Goal: Information Seeking & Learning: Check status

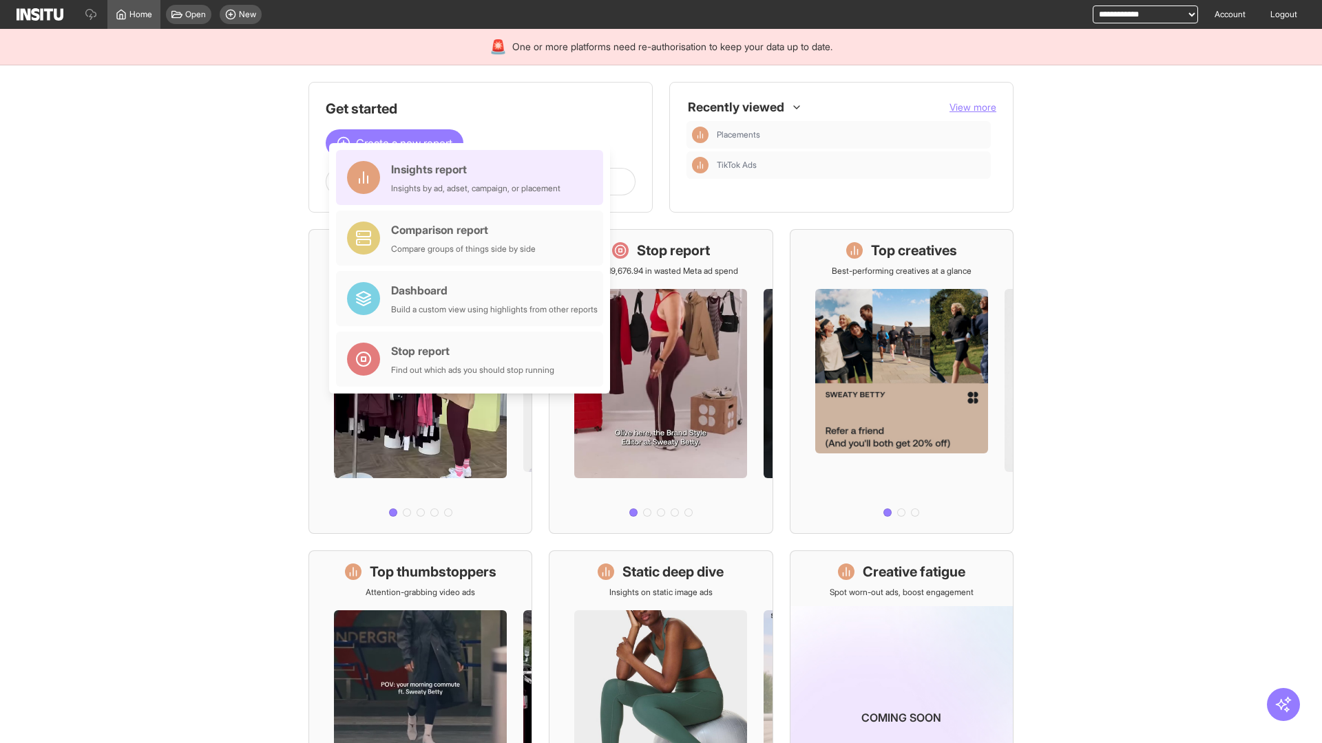
click at [473, 178] on div "Insights report Insights by ad, adset, campaign, or placement" at bounding box center [475, 177] width 169 height 33
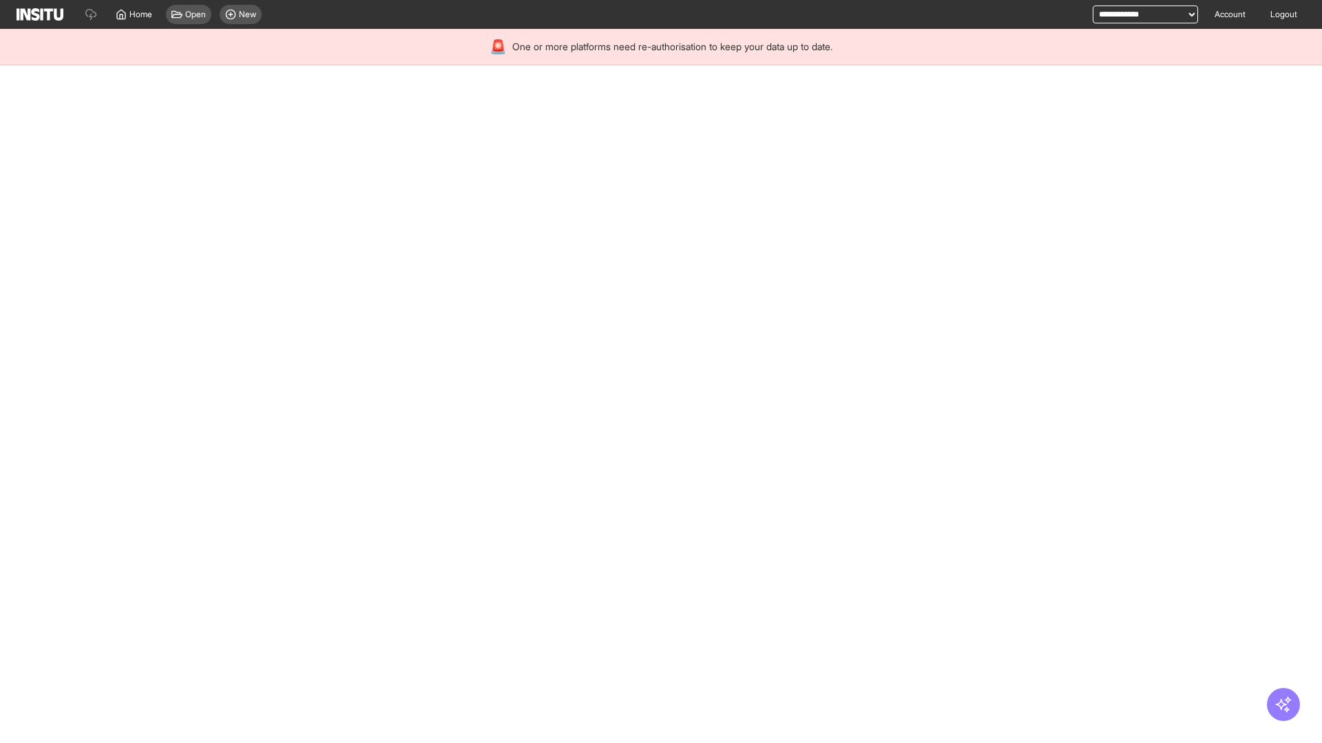
select select "**"
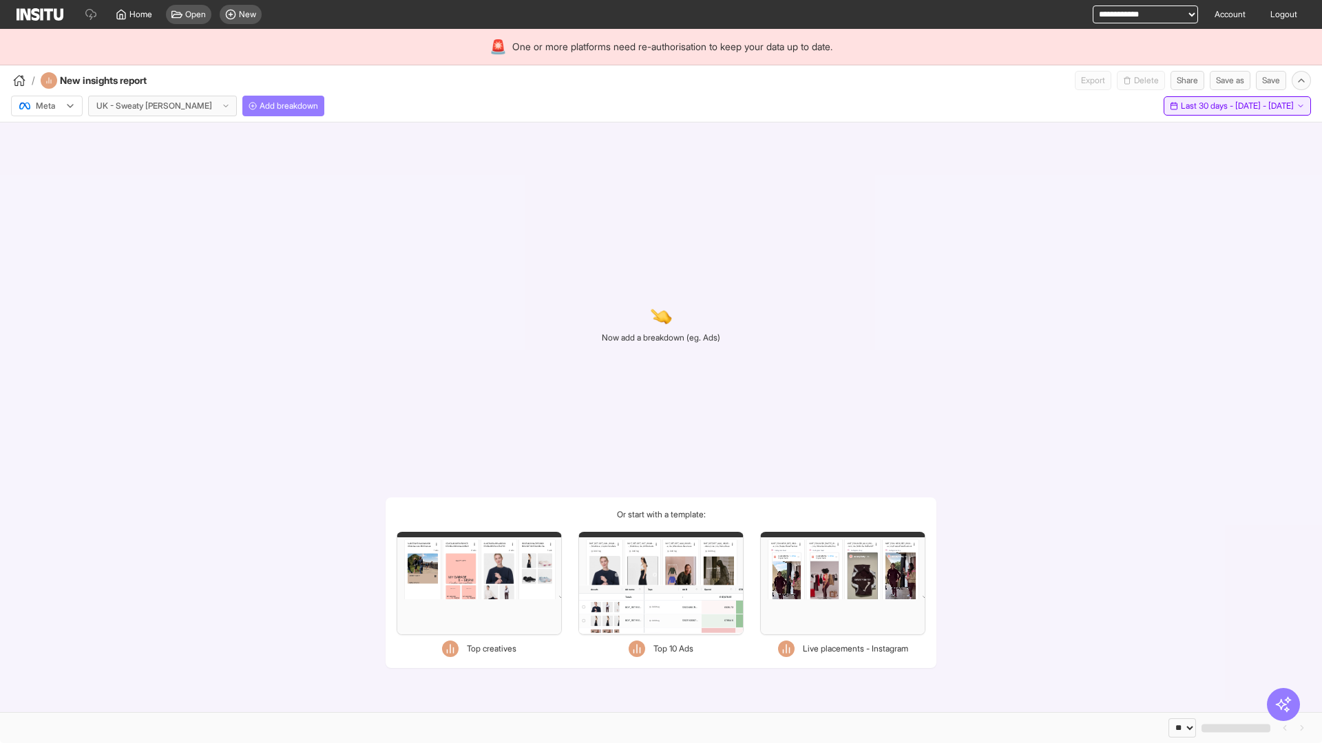
click at [1206, 106] on span "Last 30 days - [DATE] - [DATE]" at bounding box center [1236, 105] width 113 height 11
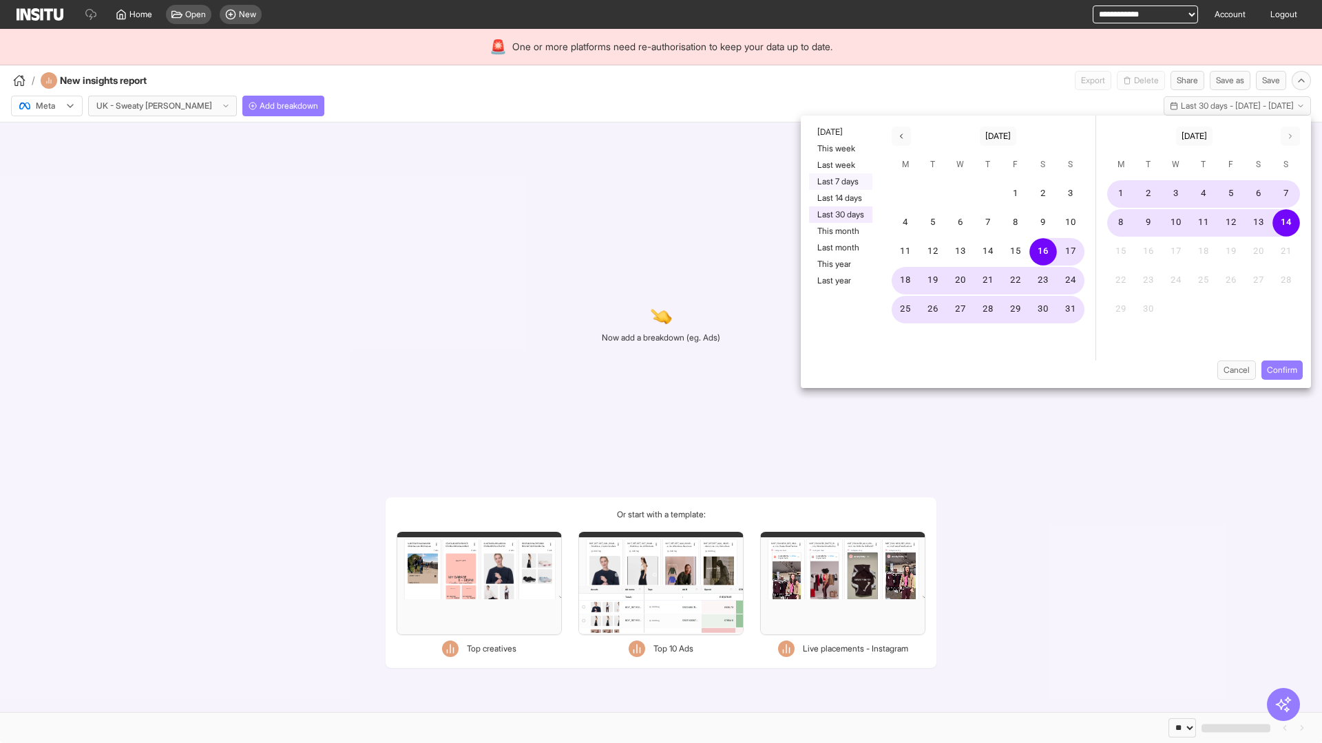
click at [839, 182] on button "Last 7 days" at bounding box center [840, 181] width 63 height 17
